Goal: Task Accomplishment & Management: Manage account settings

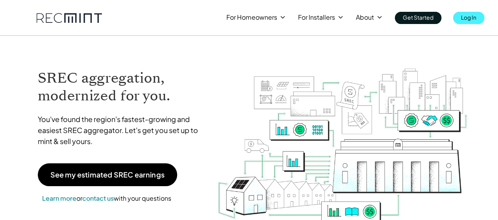
click at [471, 20] on p "Log In" at bounding box center [468, 17] width 15 height 11
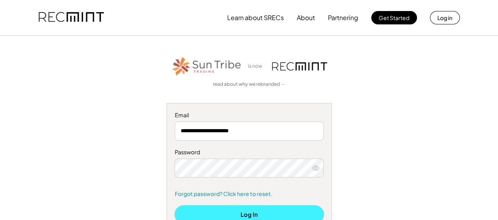
click at [265, 212] on button "Log In" at bounding box center [249, 215] width 149 height 18
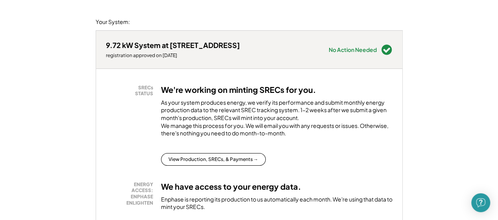
scroll to position [91, 0]
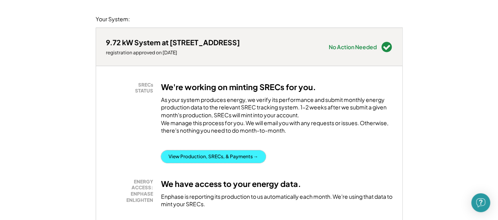
click at [215, 163] on button "View Production, SRECs, & Payments →" at bounding box center [213, 156] width 105 height 13
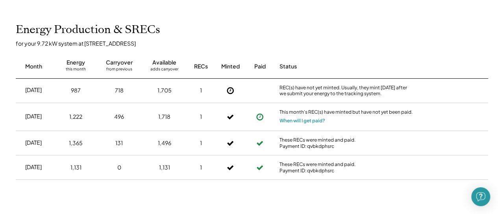
scroll to position [197, 0]
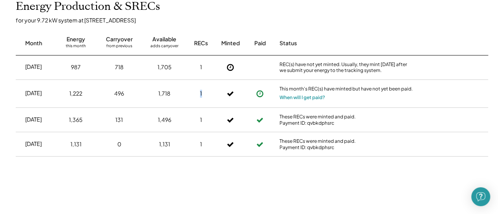
drag, startPoint x: 202, startPoint y: 92, endPoint x: 198, endPoint y: 91, distance: 4.0
click at [198, 91] on div "1" at bounding box center [201, 94] width 20 height 20
drag, startPoint x: 206, startPoint y: 63, endPoint x: 195, endPoint y: 63, distance: 11.0
click at [195, 63] on div "1" at bounding box center [201, 67] width 20 height 20
drag, startPoint x: 180, startPoint y: 139, endPoint x: 180, endPoint y: 144, distance: 5.1
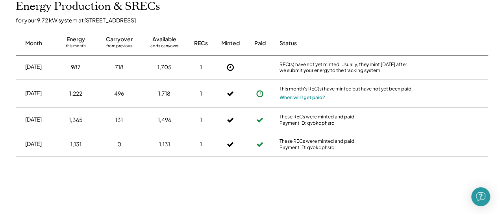
click at [180, 144] on div "1,131" at bounding box center [164, 145] width 37 height 20
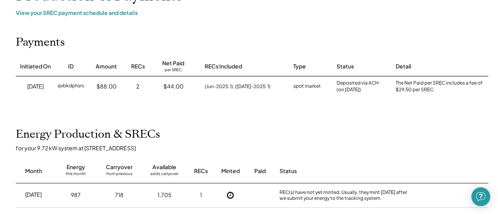
scroll to position [0, 0]
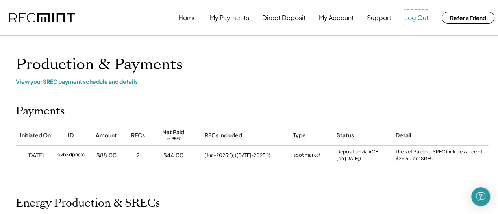
click at [418, 20] on button "Log Out" at bounding box center [416, 18] width 24 height 16
